Goal: Information Seeking & Learning: Learn about a topic

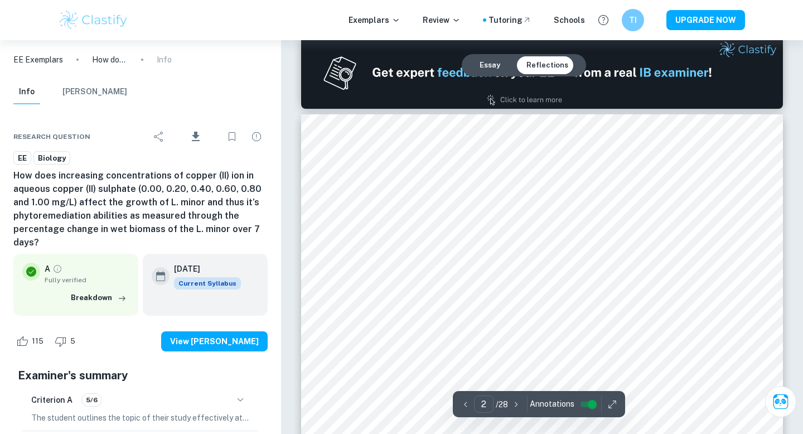
scroll to position [563, 0]
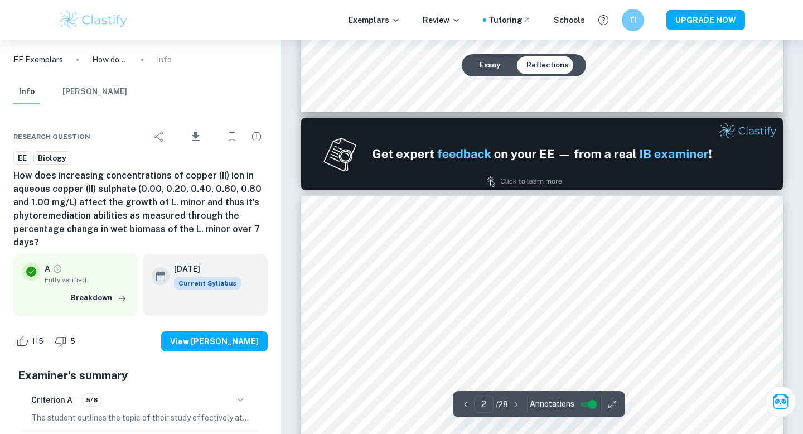
type input "1"
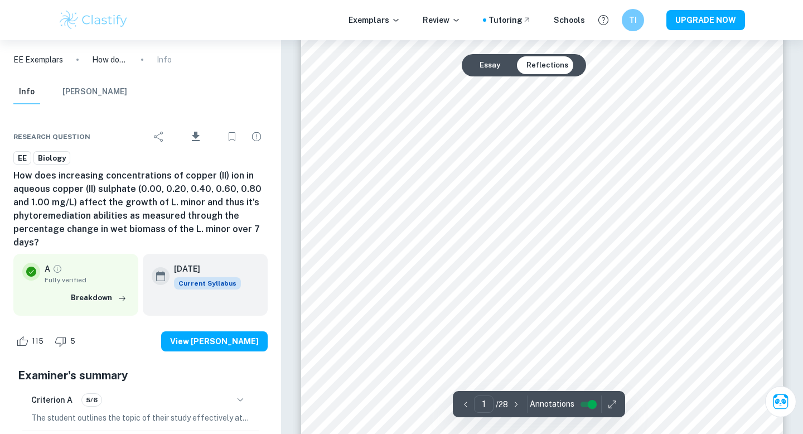
scroll to position [0, 0]
click at [108, 19] on img at bounding box center [93, 20] width 71 height 22
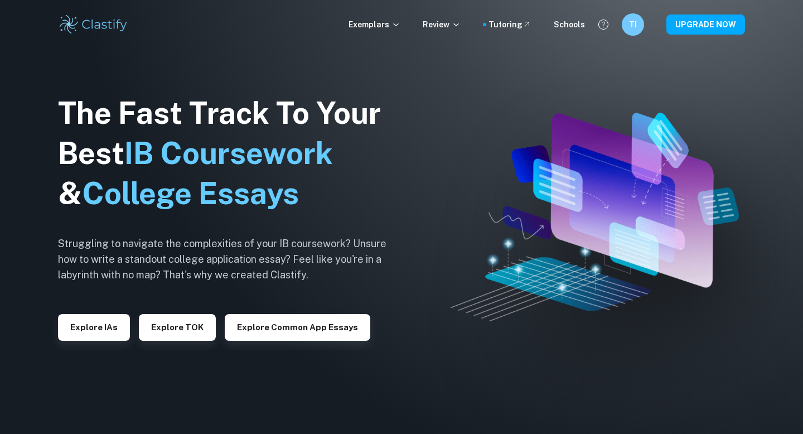
click at [395, 16] on div "Exemplars Review Tutoring Schools TI UPGRADE NOW" at bounding box center [402, 24] width 714 height 22
click at [394, 21] on p "Exemplars" at bounding box center [375, 24] width 52 height 12
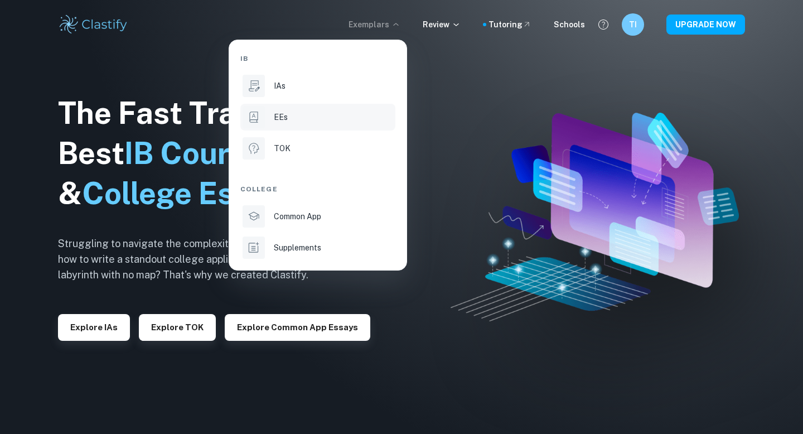
click at [289, 115] on div "EEs" at bounding box center [333, 117] width 119 height 12
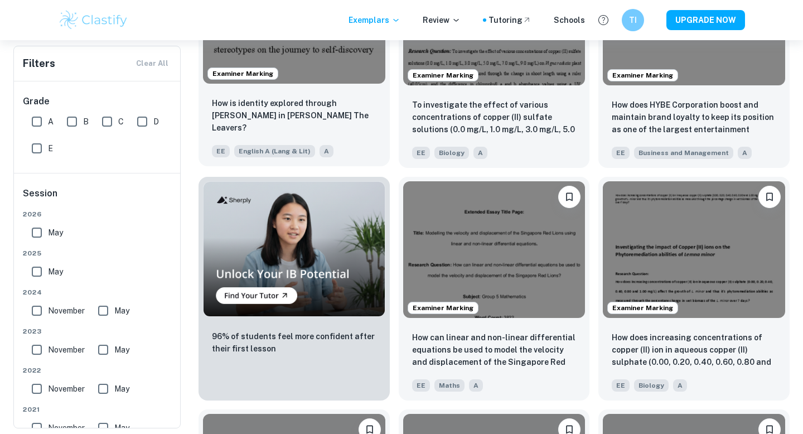
scroll to position [592, 0]
